Goal: Task Accomplishment & Management: Use online tool/utility

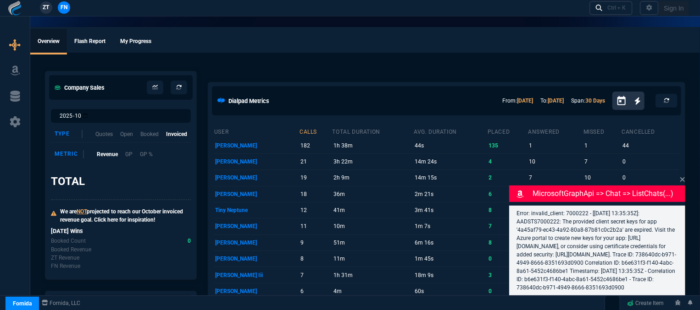
select select "12: [PERSON_NAME]"
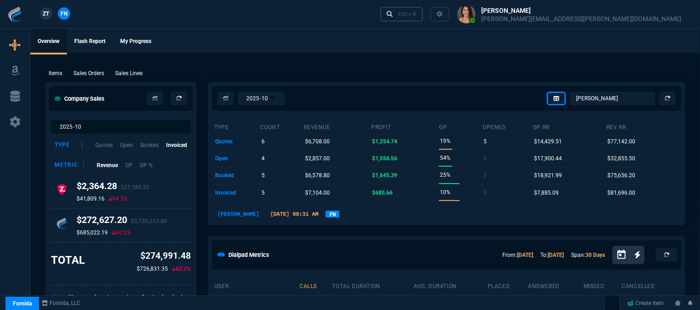
click at [416, 16] on div "Ctrl + K" at bounding box center [407, 14] width 18 height 7
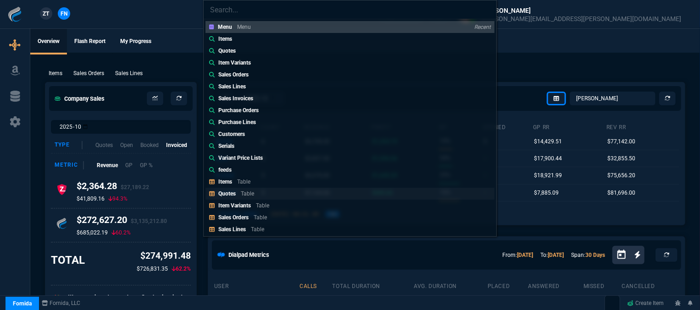
click at [252, 191] on p "Table" at bounding box center [247, 194] width 13 height 6
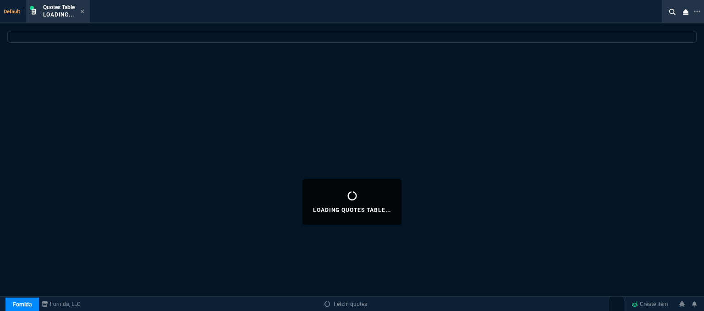
select select
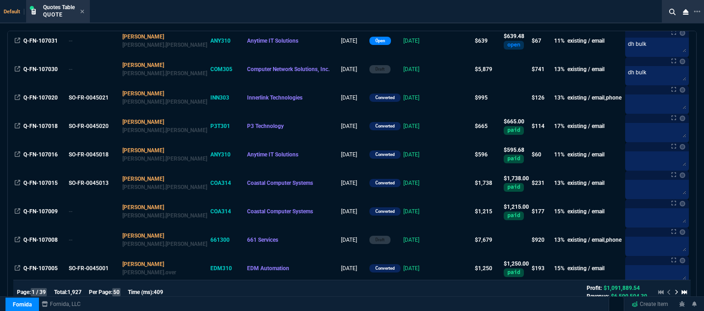
scroll to position [688, 0]
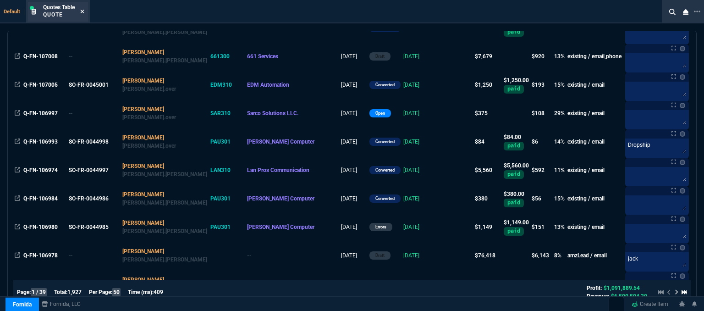
click at [81, 9] on icon at bounding box center [82, 12] width 4 height 6
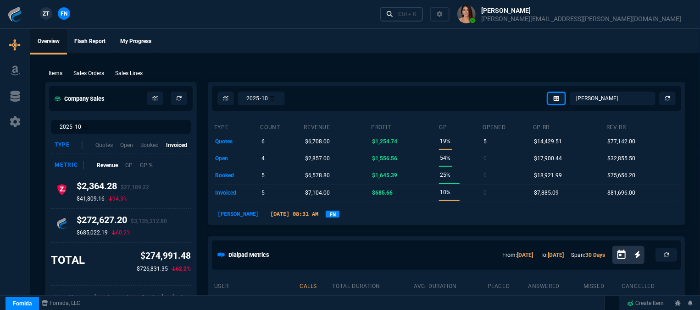
click at [416, 15] on div "Ctrl + K" at bounding box center [407, 14] width 18 height 7
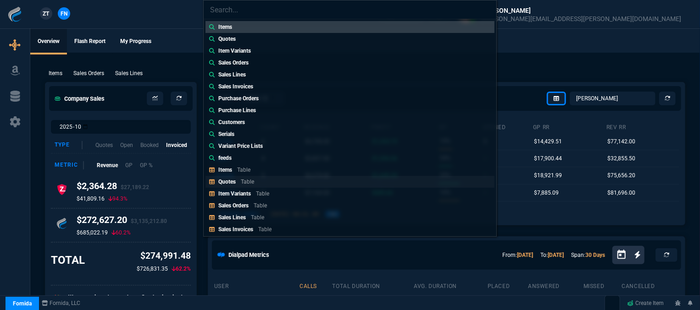
click at [281, 182] on link "Quotes Table" at bounding box center [349, 182] width 289 height 12
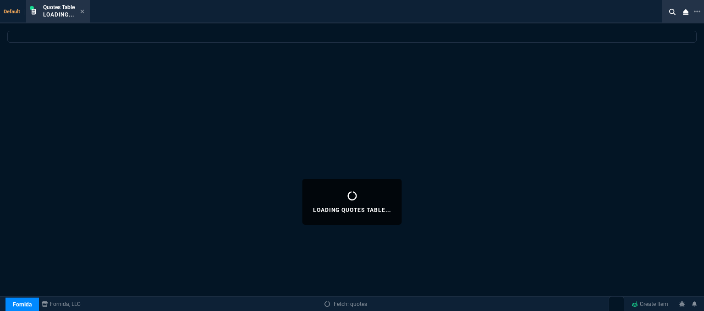
select select
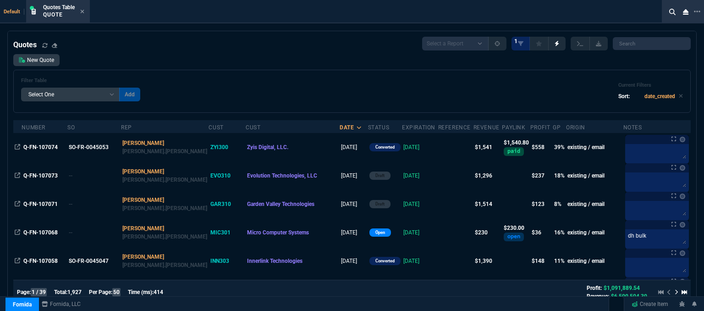
scroll to position [46, 0]
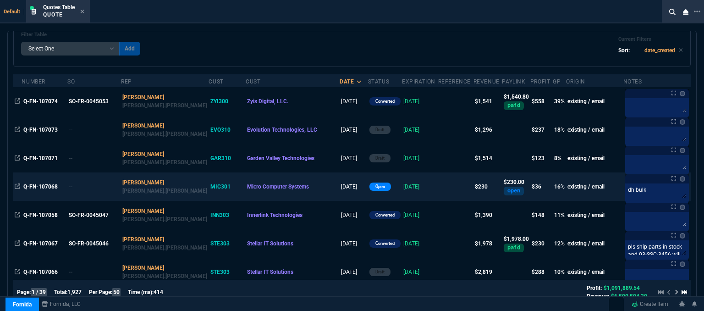
click at [438, 193] on td at bounding box center [455, 186] width 35 height 28
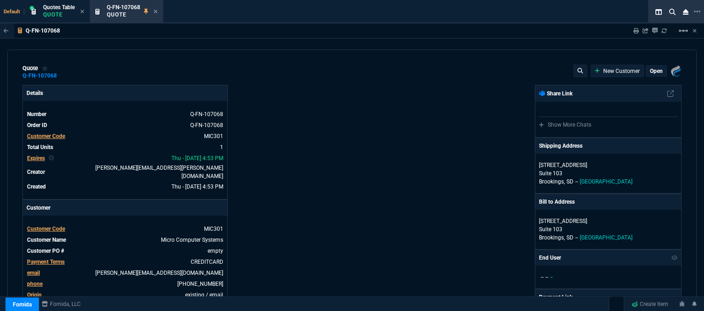
type input "20"
type input "46"
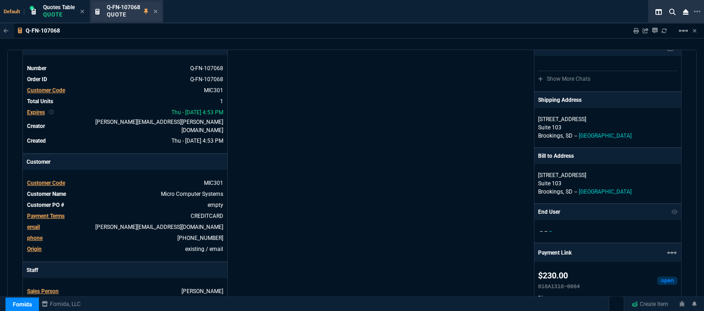
click at [154, 10] on div "Q-FN-107068 Quote" at bounding box center [132, 12] width 51 height 16
click at [156, 10] on icon at bounding box center [156, 12] width 4 height 6
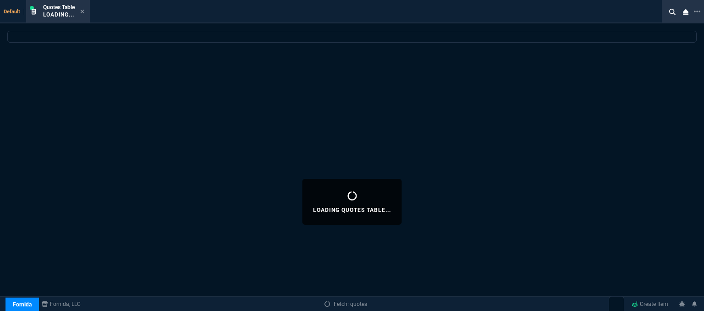
select select
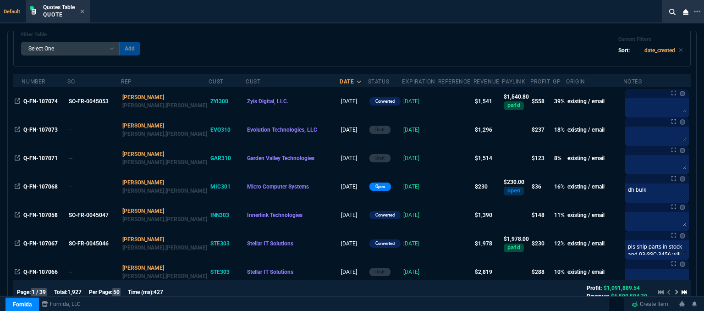
scroll to position [92, 0]
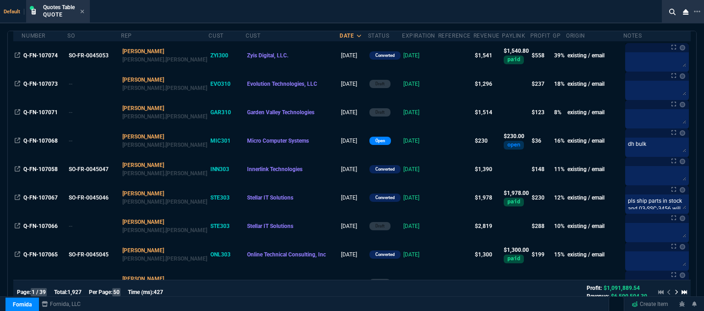
click at [438, 230] on td at bounding box center [455, 226] width 35 height 28
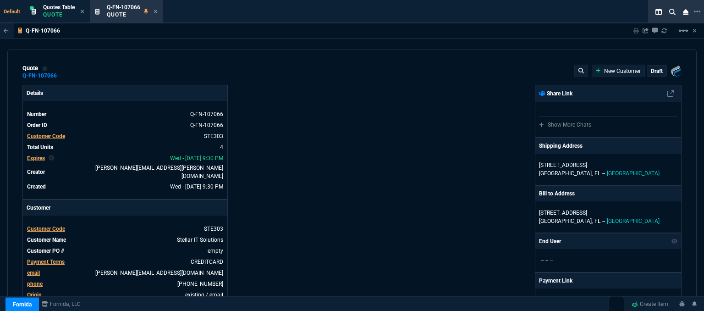
type input "15"
type input "163"
type input "1610"
type input "15"
type input "126"
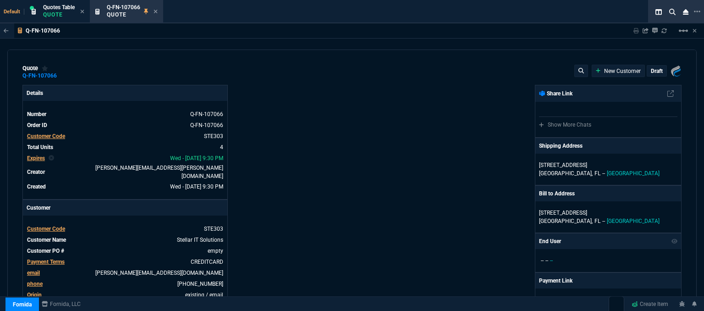
type input "1215"
type input "15"
type input "119"
type input "1155"
type input "0"
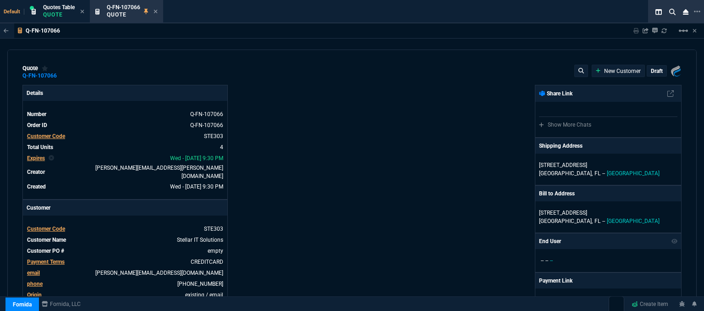
type input "0"
type input "31"
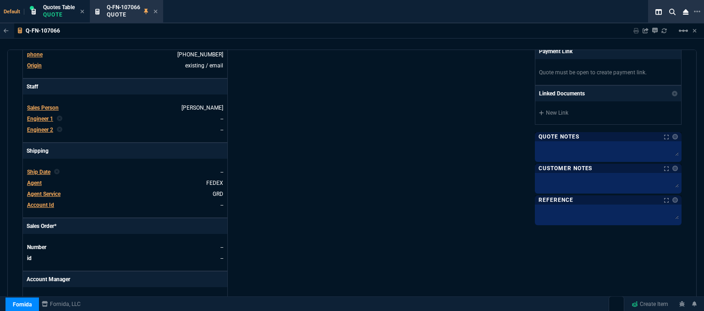
scroll to position [183, 0]
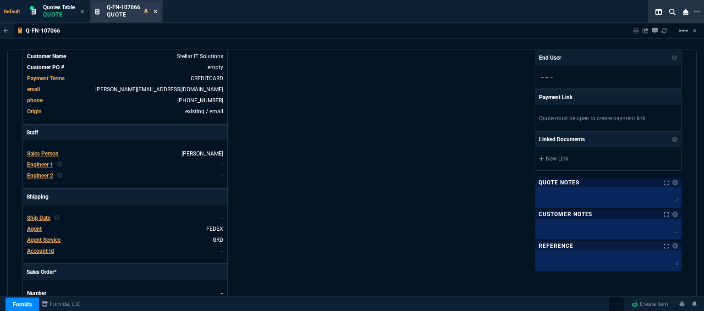
click at [158, 10] on icon at bounding box center [156, 12] width 4 height 4
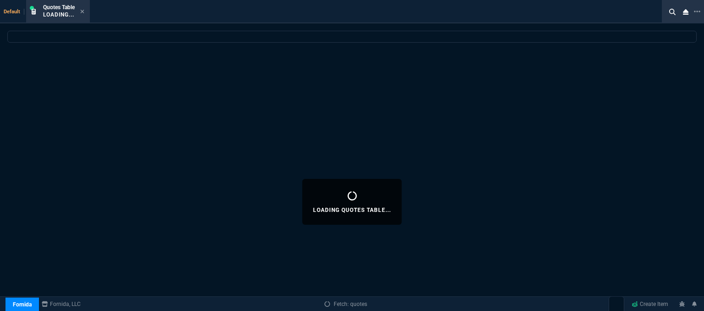
select select
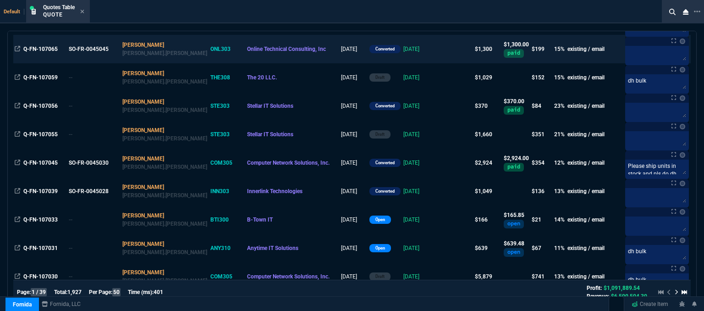
scroll to position [367, 0]
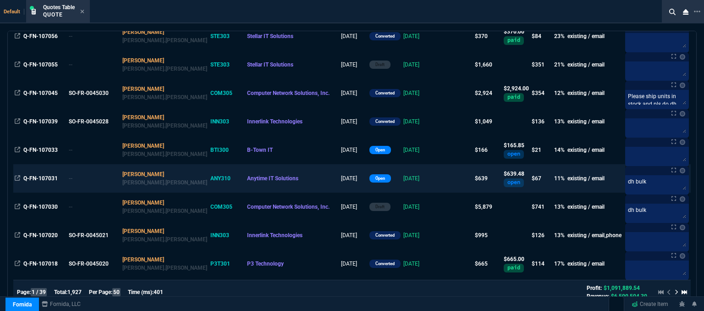
click at [438, 179] on td at bounding box center [455, 178] width 35 height 28
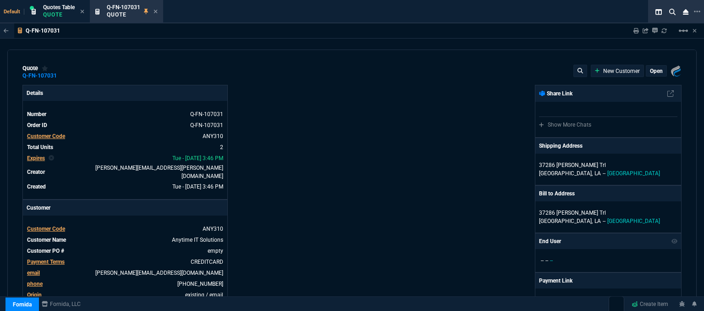
type input "16"
type input "85"
type input "780"
type input "20"
type input "8"
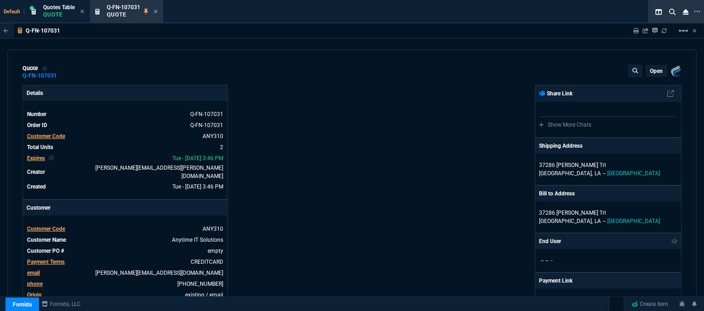
type input "30"
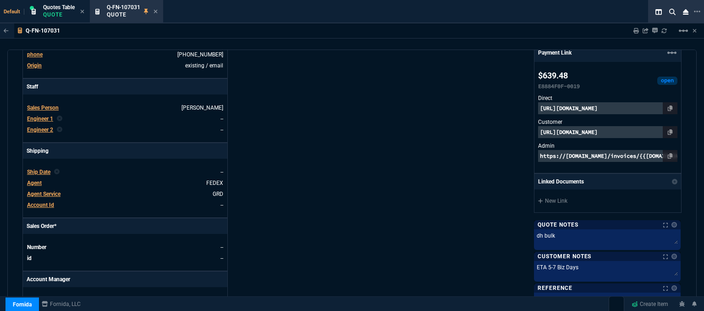
scroll to position [459, 0]
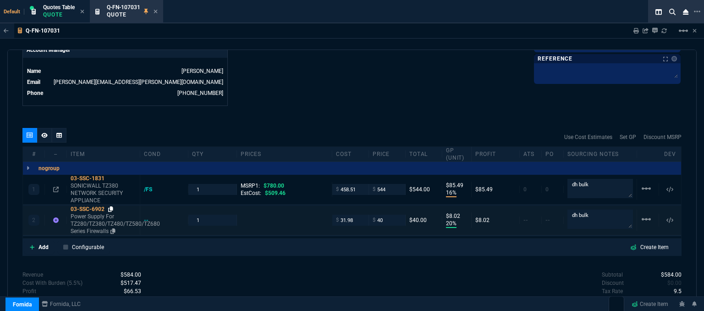
click at [112, 206] on icon at bounding box center [110, 209] width 5 height 6
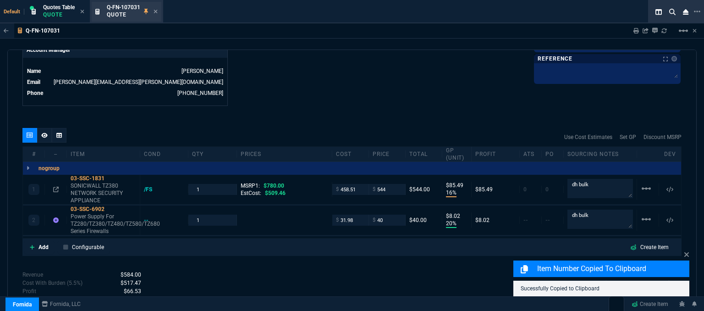
click at [158, 7] on div "Q-FN-107031 Quote" at bounding box center [132, 12] width 51 height 16
click at [156, 11] on icon at bounding box center [156, 12] width 4 height 4
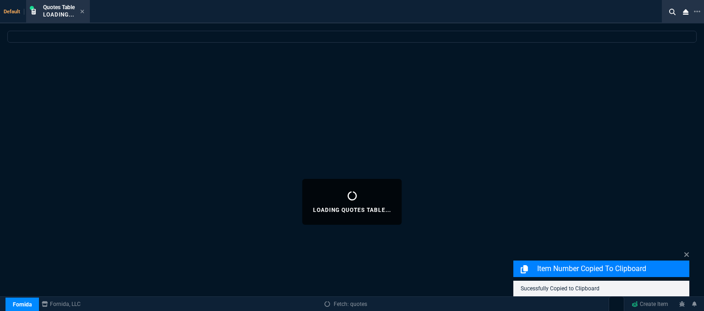
select select
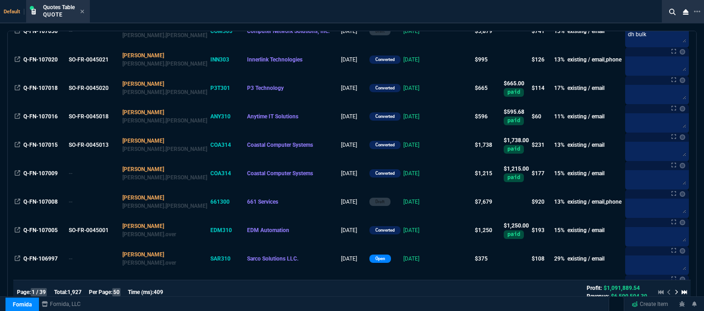
scroll to position [550, 0]
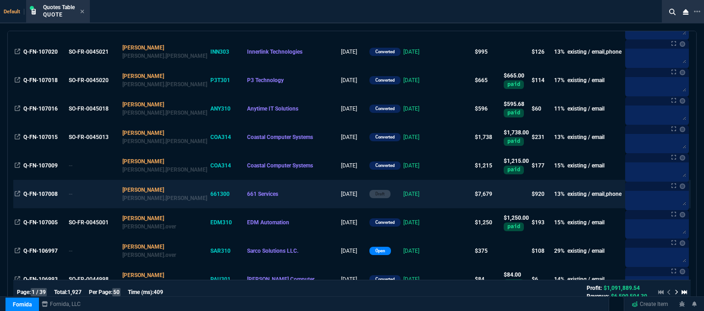
click at [438, 191] on td at bounding box center [455, 194] width 35 height 28
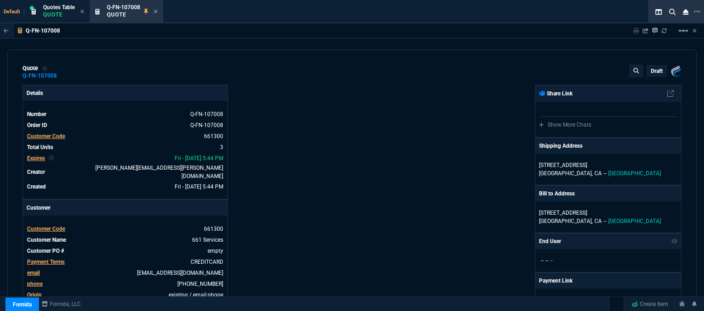
type input "17"
type input "193"
type input "1610"
type input "17"
type input "256"
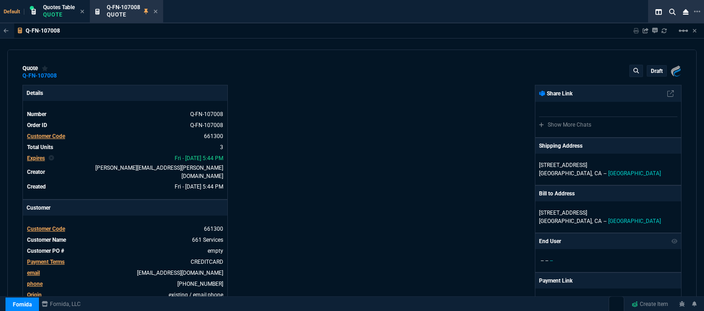
type input "2150"
type input "18"
type input "793"
type input "29"
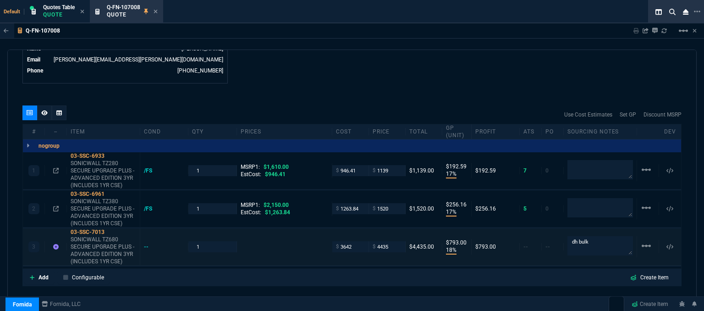
scroll to position [553, 0]
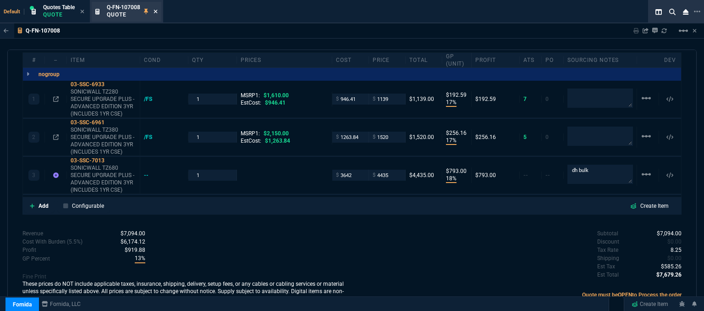
click at [157, 10] on icon at bounding box center [156, 12] width 4 height 4
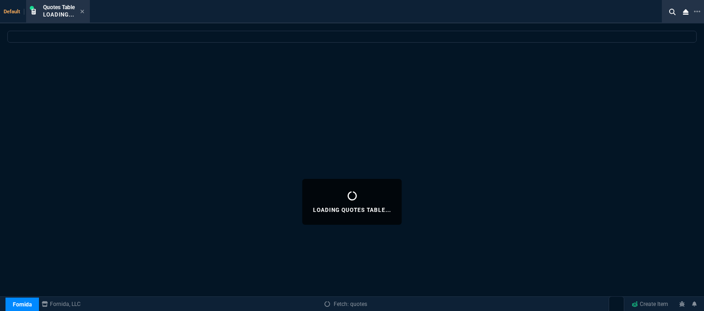
select select
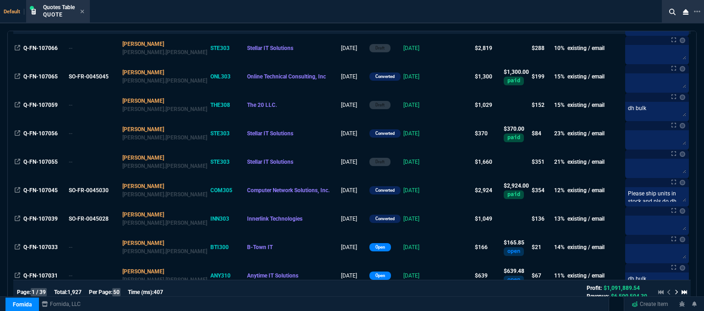
scroll to position [367, 0]
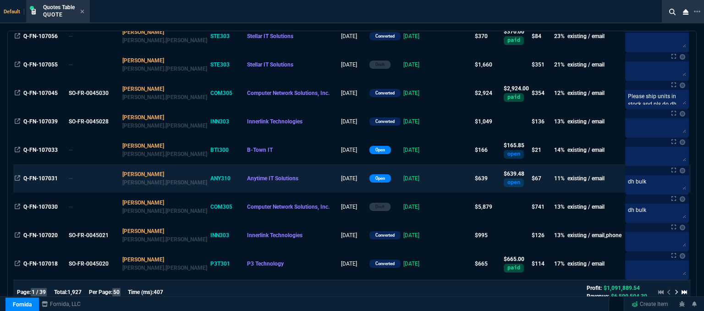
click at [438, 181] on td at bounding box center [455, 178] width 35 height 28
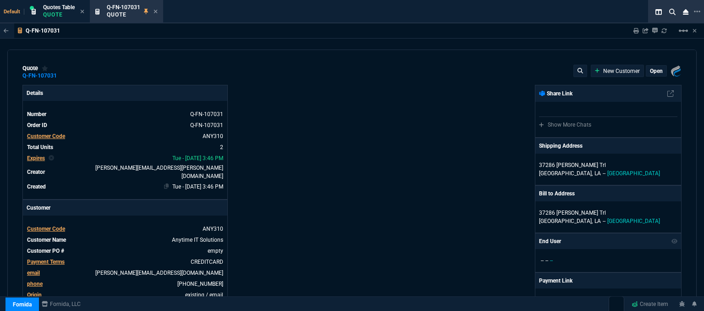
type input "16"
type input "85"
type input "780"
type input "20"
type input "8"
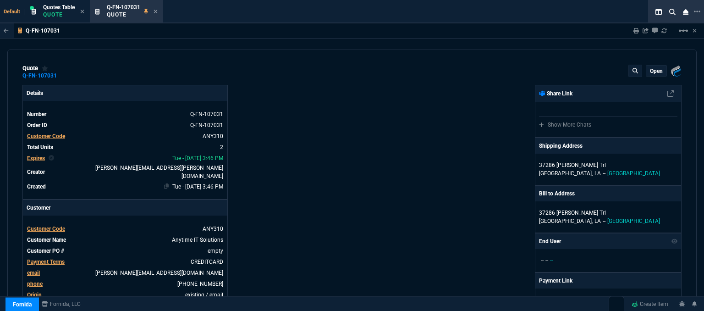
type input "30"
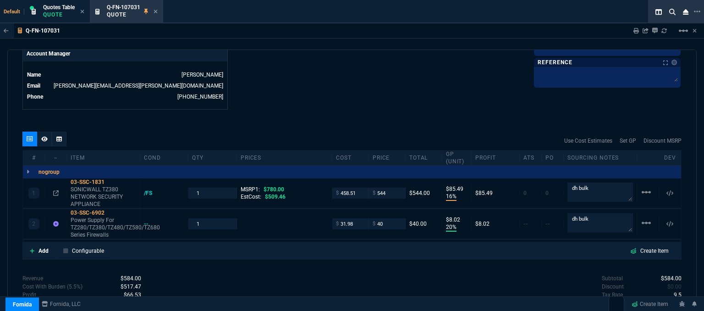
scroll to position [498, 0]
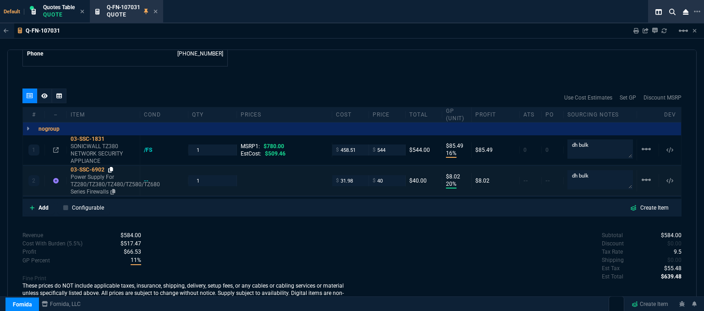
click at [111, 167] on icon at bounding box center [110, 170] width 5 height 6
click at [157, 12] on icon at bounding box center [156, 12] width 4 height 4
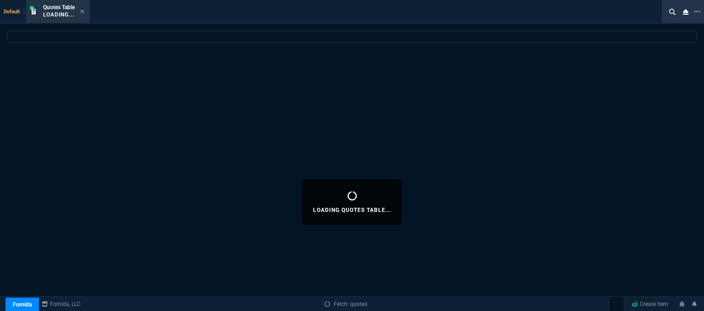
select select
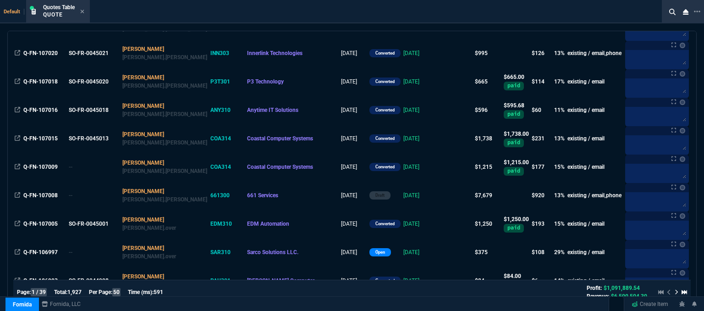
scroll to position [550, 0]
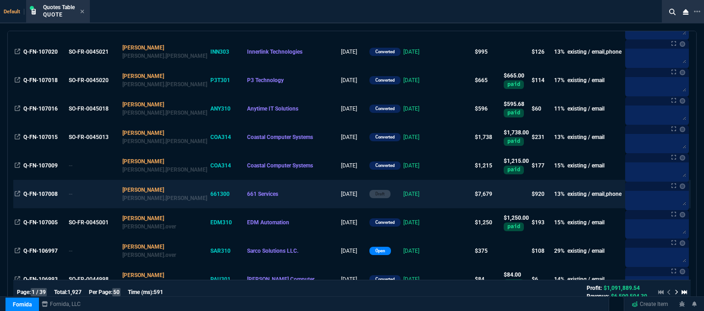
click at [438, 194] on td at bounding box center [455, 194] width 35 height 28
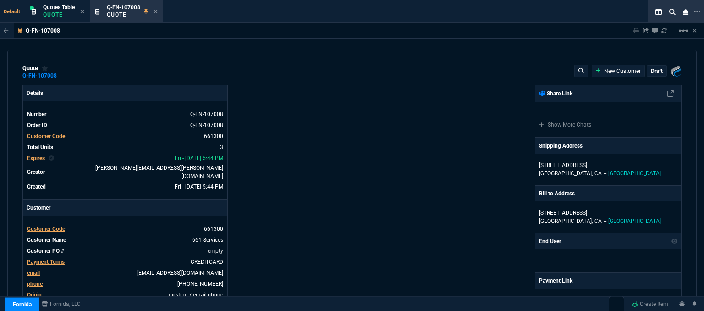
type input "17"
type input "193"
type input "1610"
type input "17"
type input "256"
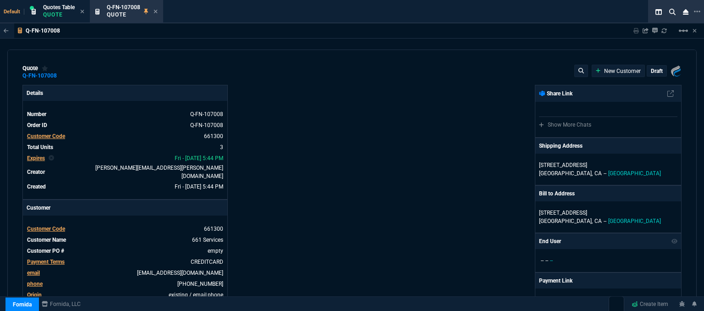
type input "2150"
type input "18"
type input "793"
type input "29"
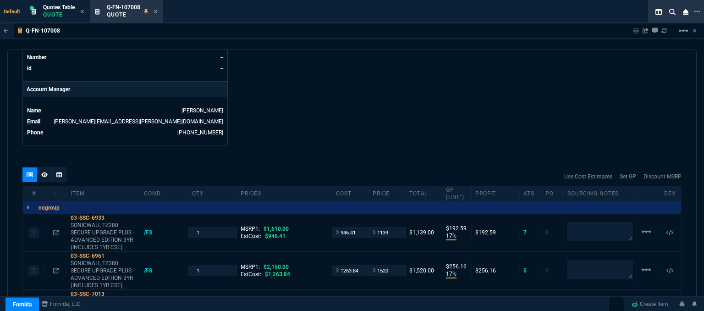
scroll to position [504, 0]
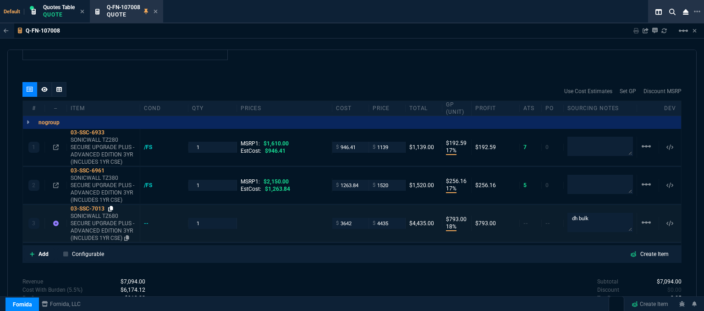
click at [112, 206] on icon at bounding box center [110, 209] width 5 height 6
click at [157, 11] on icon at bounding box center [156, 12] width 4 height 4
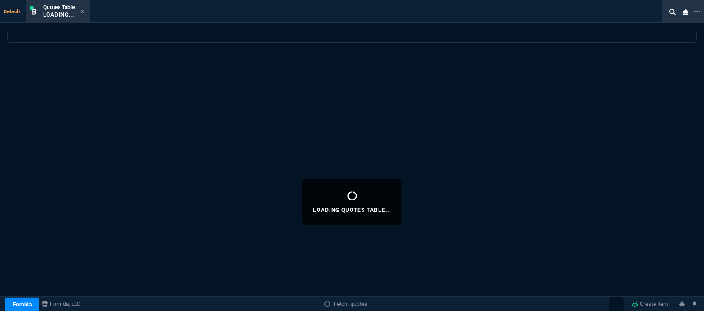
select select
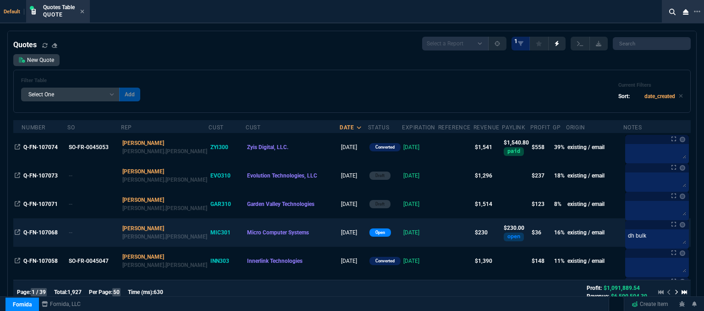
click at [438, 233] on td at bounding box center [455, 232] width 35 height 28
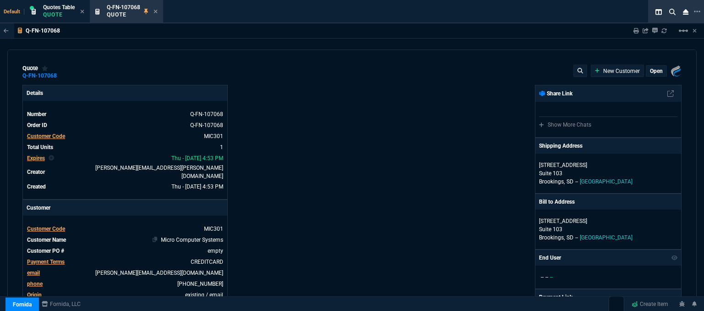
type input "20"
type input "46"
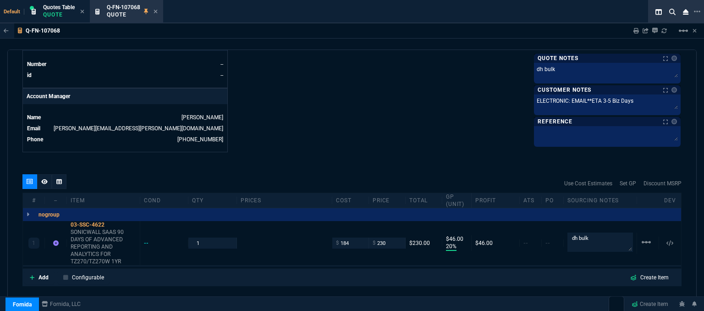
scroll to position [459, 0]
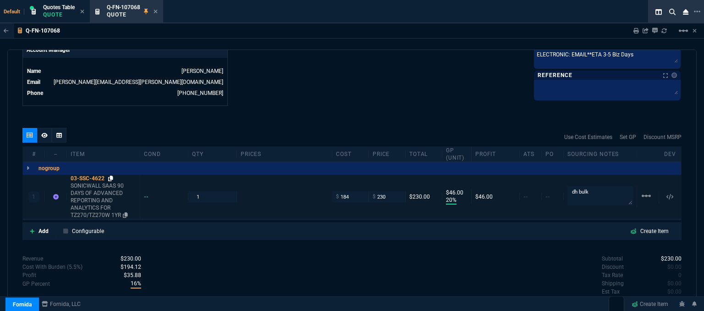
click at [110, 176] on icon at bounding box center [110, 179] width 5 height 6
click at [157, 11] on icon at bounding box center [156, 12] width 4 height 4
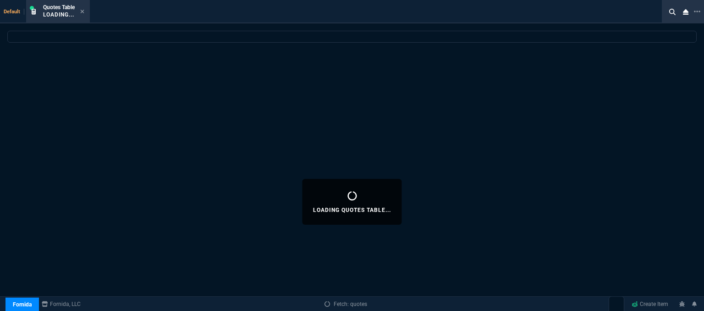
select select
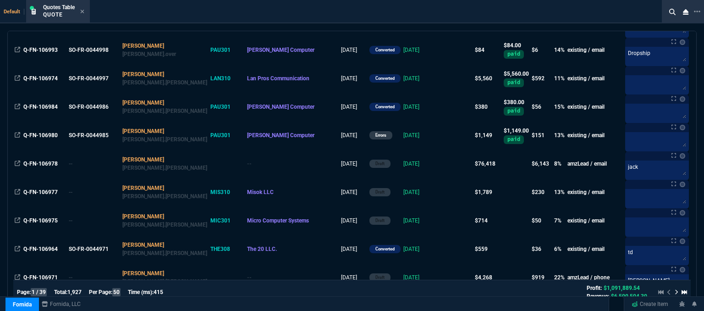
scroll to position [825, 0]
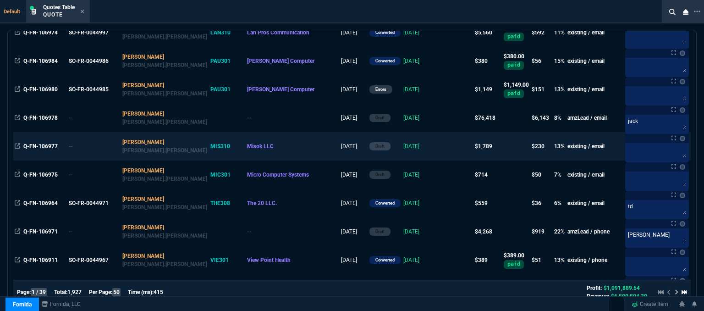
click at [438, 153] on td at bounding box center [455, 146] width 35 height 28
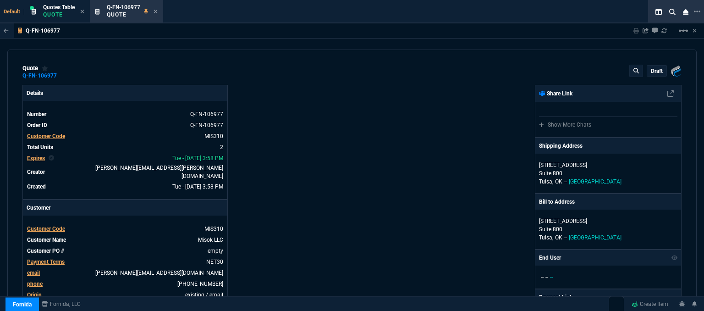
type input "25"
type input "215"
type input "10"
type input "96"
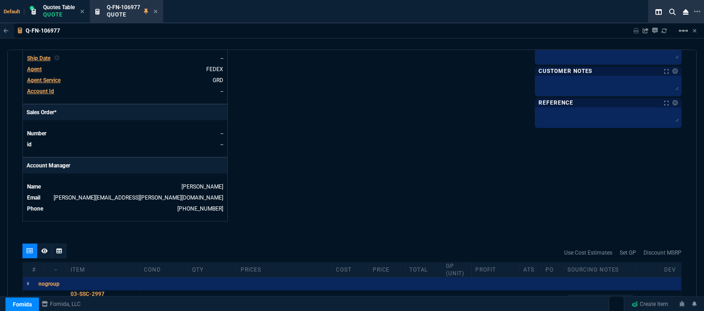
type input "1178.09"
type input "1260.57"
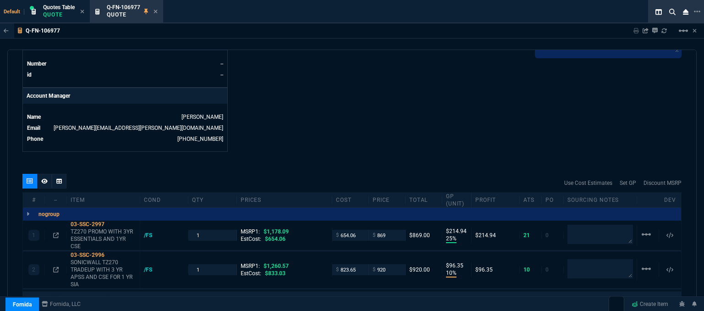
type input "26"
type input "27"
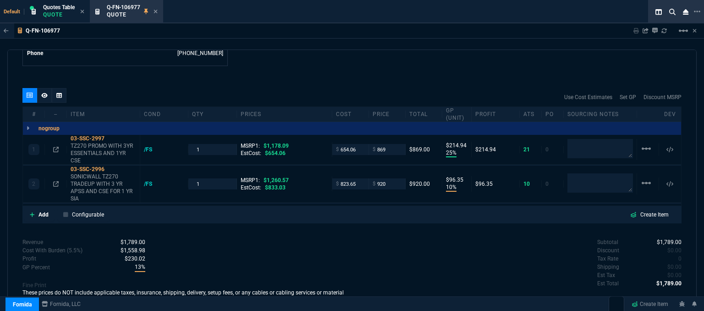
scroll to position [504, 0]
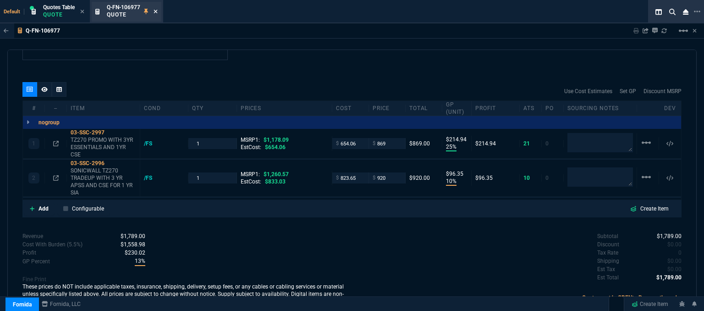
click at [156, 11] on icon at bounding box center [156, 12] width 4 height 4
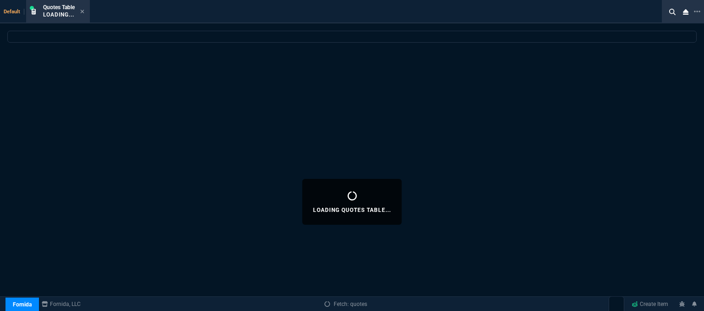
select select
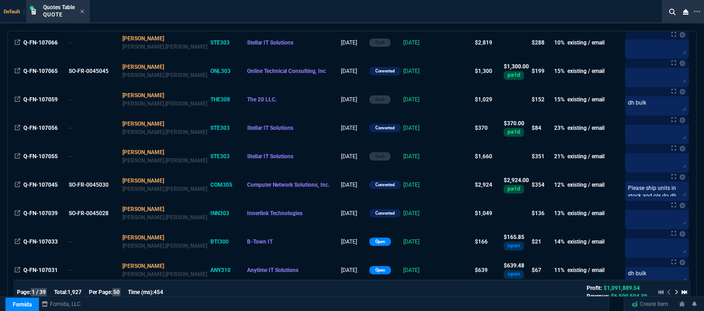
scroll to position [413, 0]
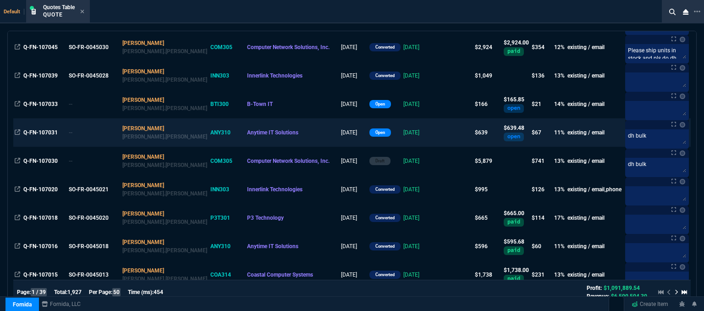
click at [438, 126] on td at bounding box center [455, 132] width 35 height 28
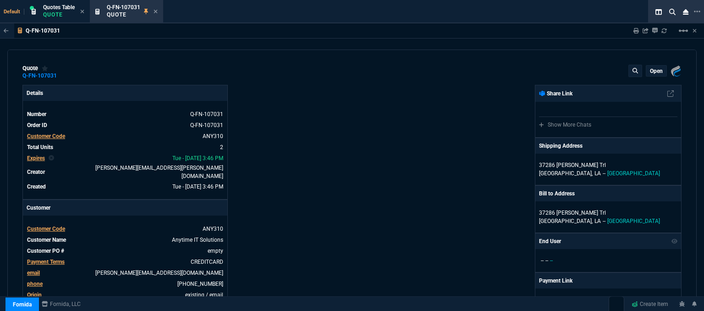
type input "16"
type input "85"
type input "780"
type input "20"
type input "8"
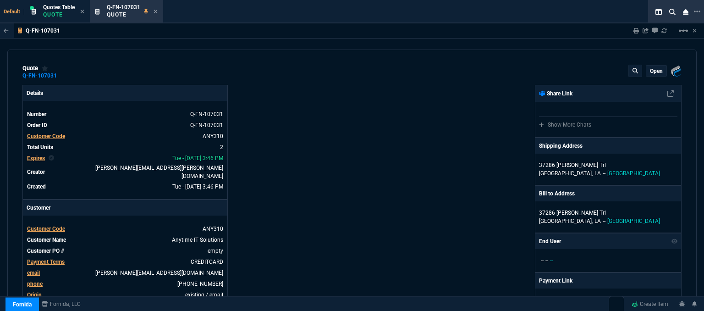
type input "30"
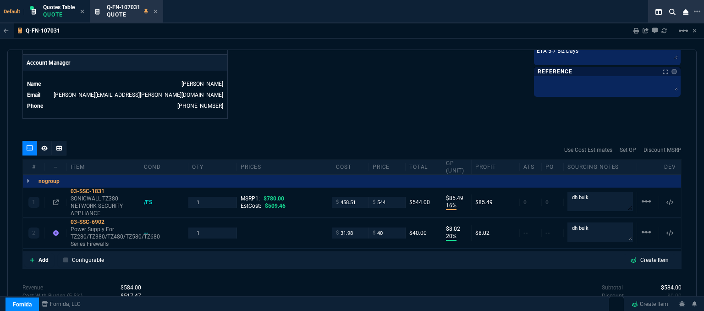
scroll to position [459, 0]
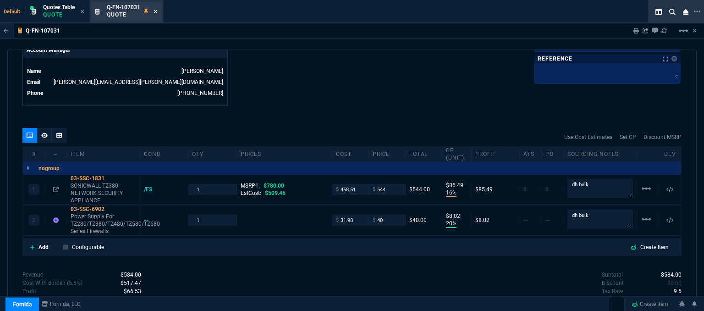
click at [156, 11] on icon at bounding box center [156, 12] width 4 height 6
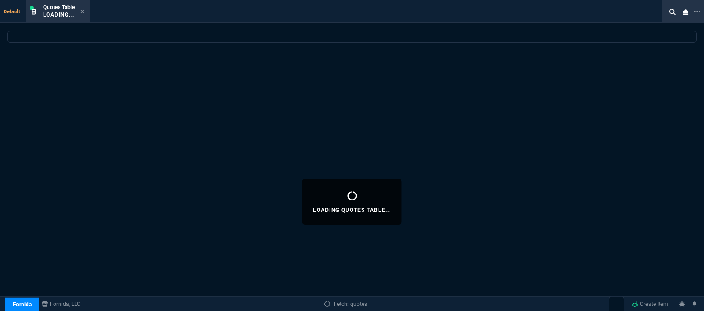
select select
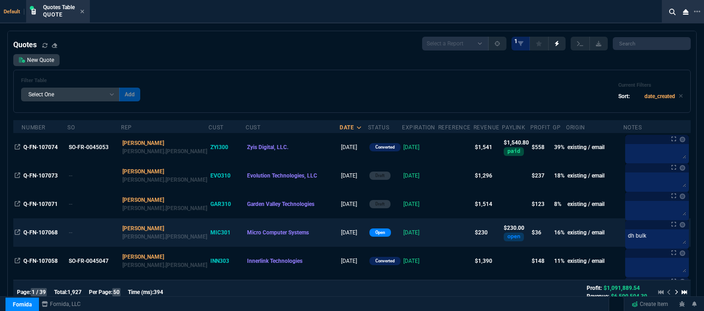
click at [411, 235] on td "[DATE]" at bounding box center [420, 232] width 36 height 28
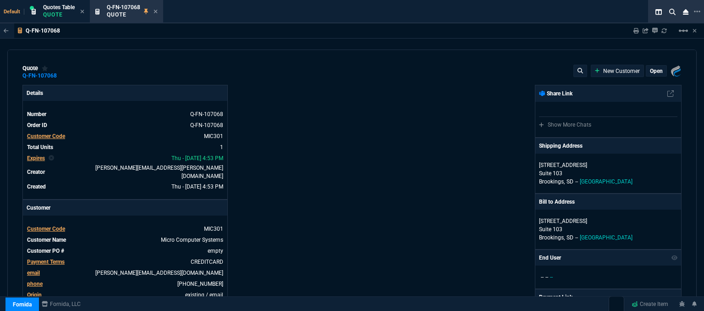
type input "20"
type input "46"
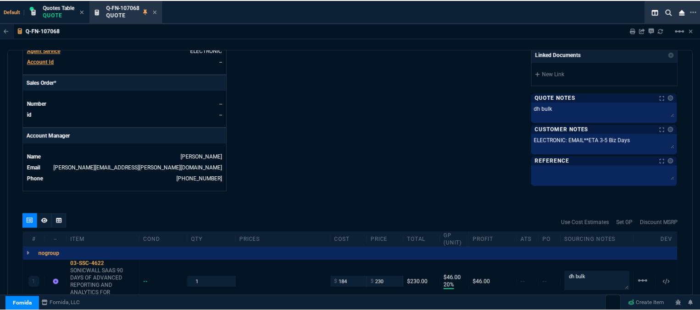
scroll to position [413, 0]
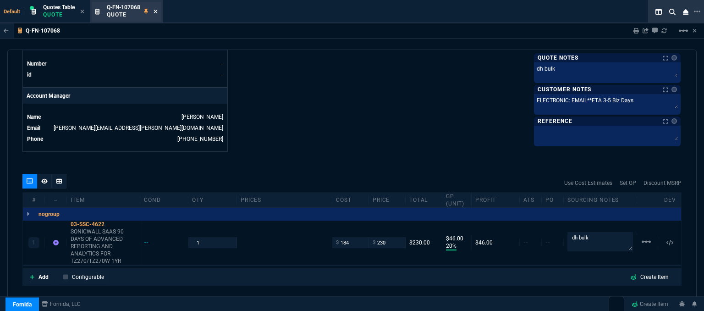
click at [155, 13] on icon at bounding box center [156, 12] width 4 height 6
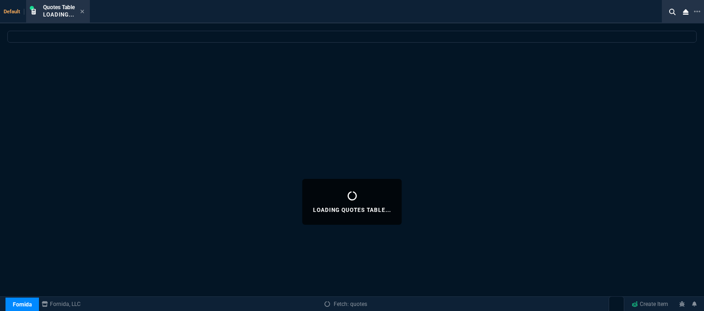
select select
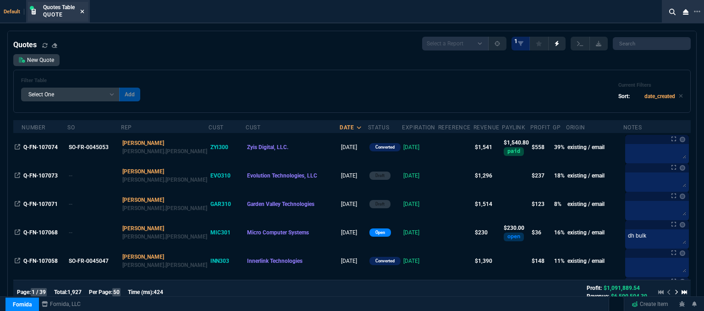
click at [83, 11] on icon at bounding box center [83, 12] width 4 height 4
